Goal: Task Accomplishment & Management: Use online tool/utility

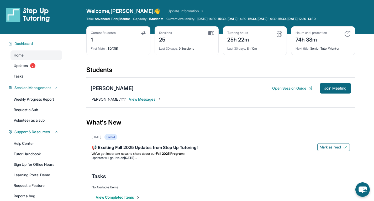
click at [156, 98] on span "View Messages" at bounding box center [145, 99] width 33 height 5
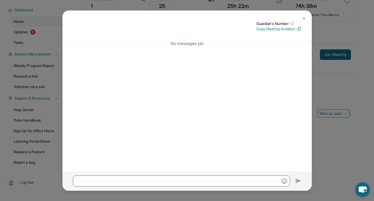
scroll to position [32, 0]
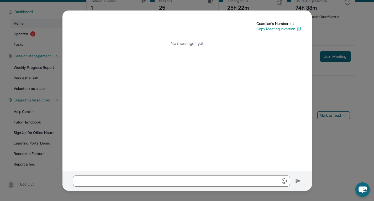
click at [306, 18] on button at bounding box center [304, 18] width 10 height 10
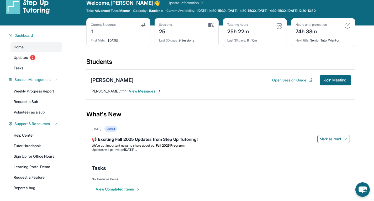
scroll to position [8, 0]
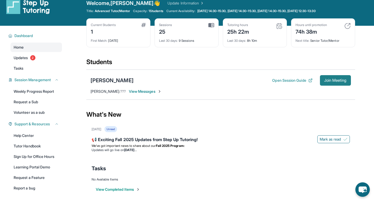
click at [329, 77] on button "Join Meeting" at bounding box center [335, 80] width 31 height 10
